Goal: Information Seeking & Learning: Learn about a topic

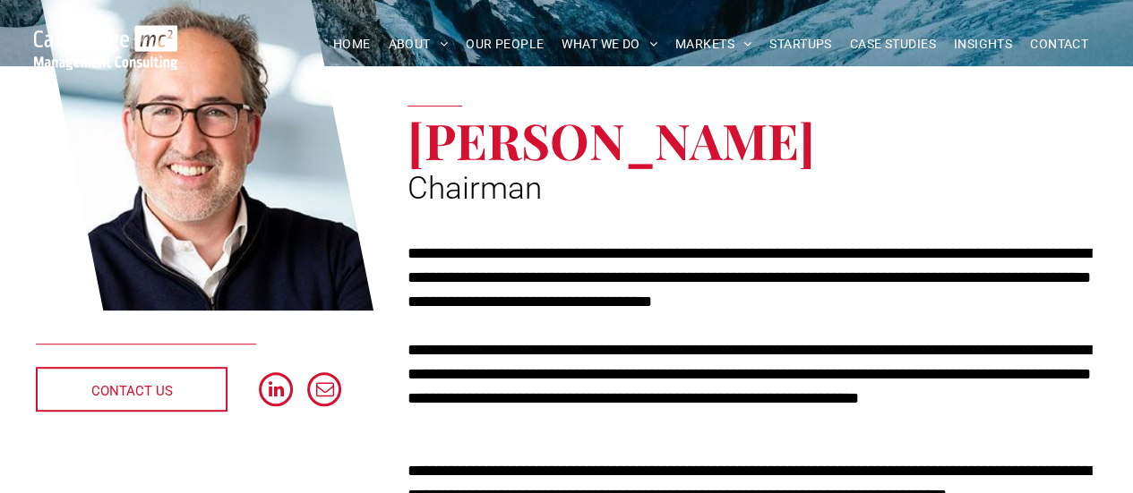
scroll to position [269, 0]
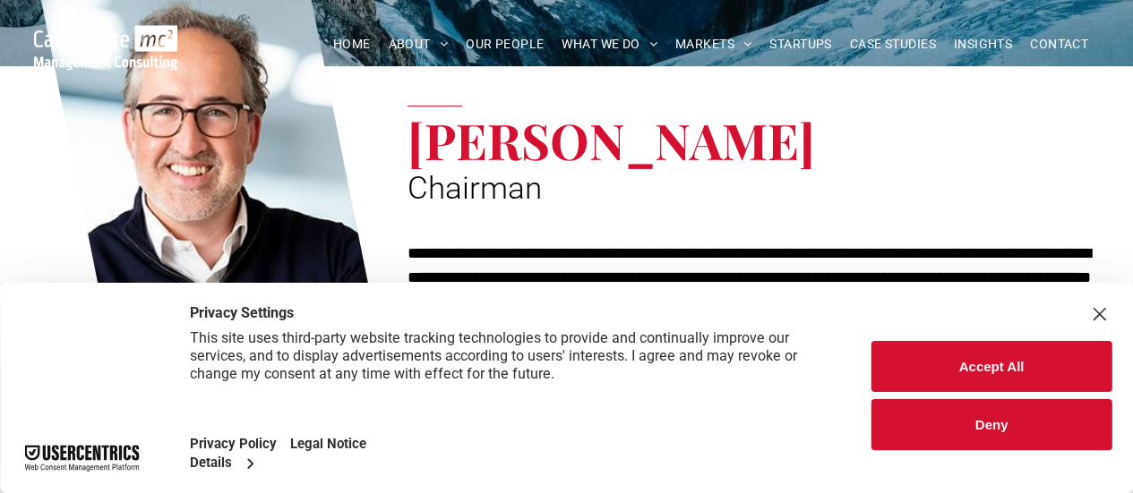
click at [933, 369] on button "Accept All" at bounding box center [991, 366] width 240 height 51
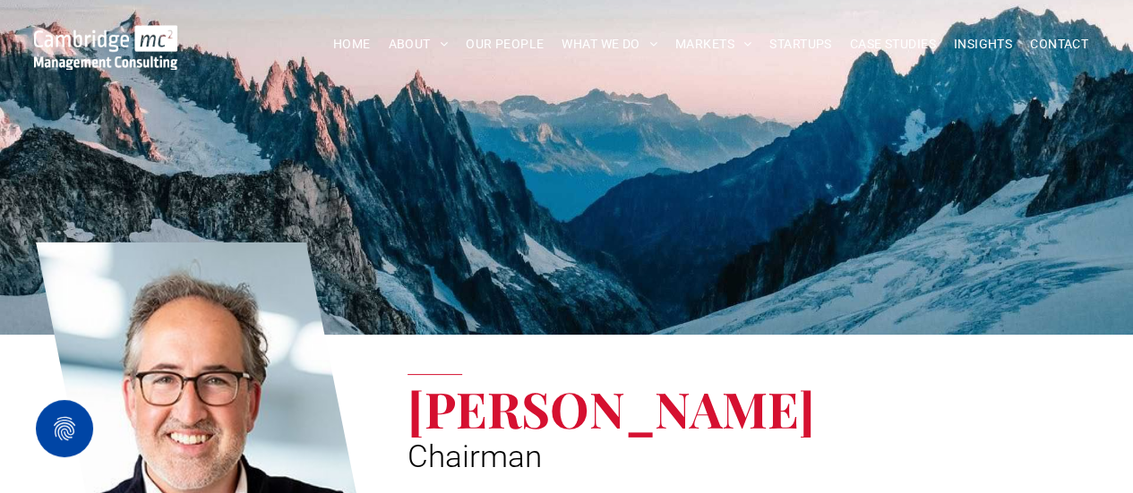
scroll to position [0, 0]
click at [351, 44] on span "HOME" at bounding box center [352, 44] width 38 height 28
